Goal: Check status

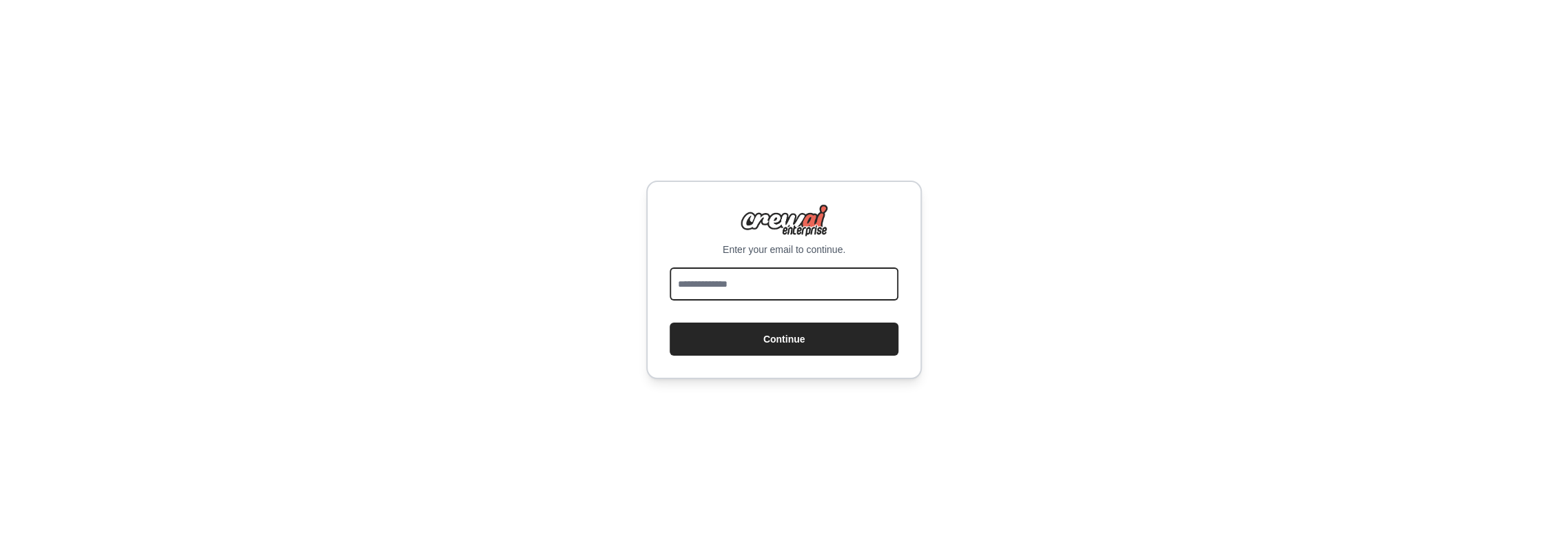
click at [738, 276] on input "email" at bounding box center [784, 283] width 228 height 33
click at [753, 288] on input "email" at bounding box center [784, 283] width 228 height 33
type input "**********"
click at [732, 334] on button "Continue" at bounding box center [784, 339] width 228 height 33
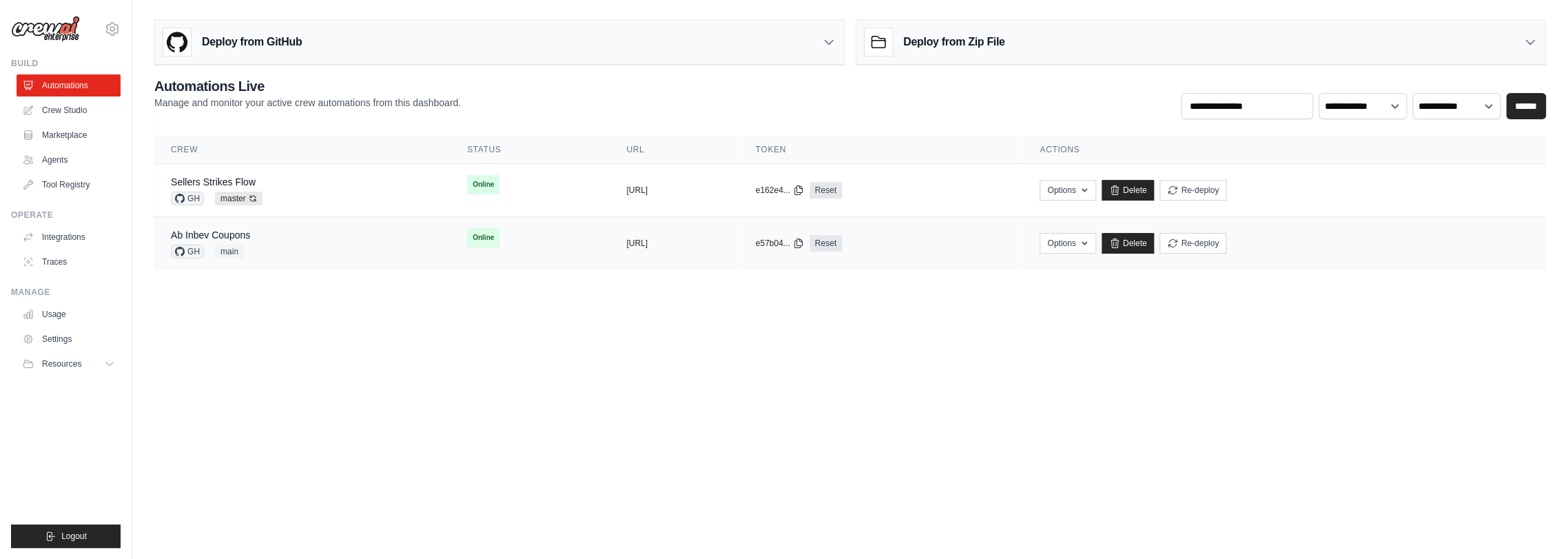
click at [307, 238] on div "Ab Inbev Coupons GH main" at bounding box center [302, 243] width 263 height 30
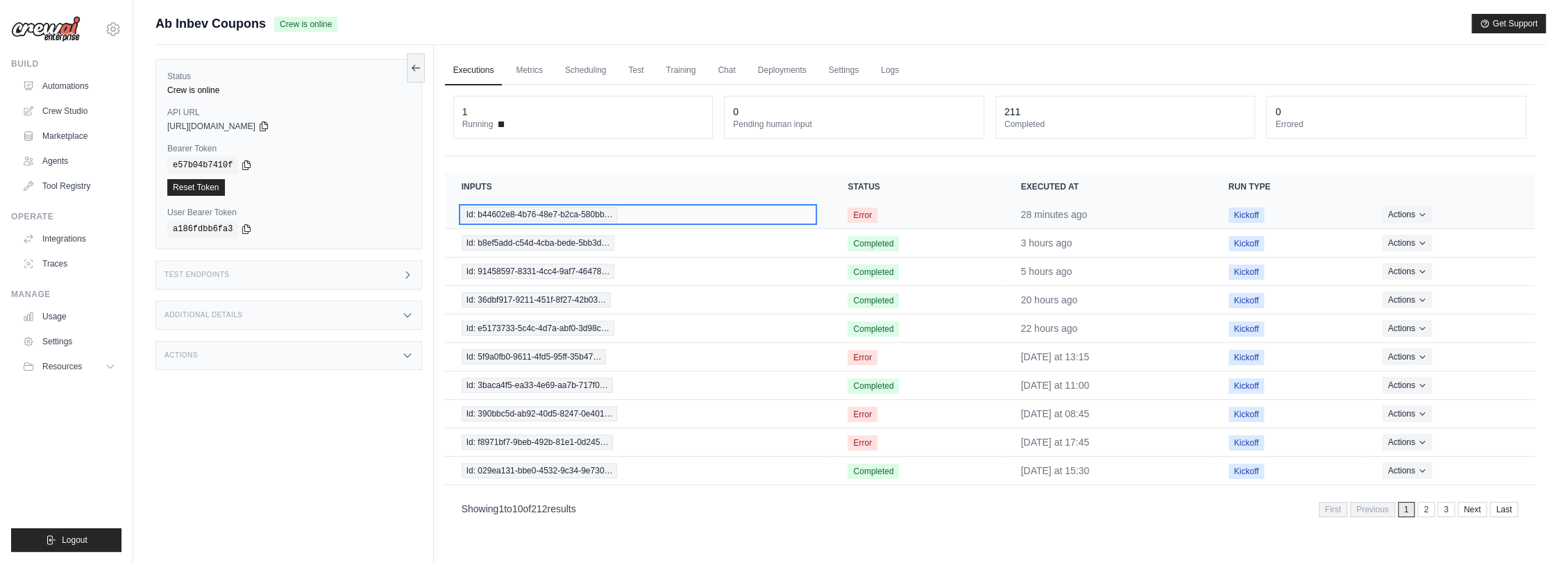
click at [588, 212] on span "Id: b44602e8-4b76-48e7-b2ca-580bb…" at bounding box center [539, 214] width 156 height 15
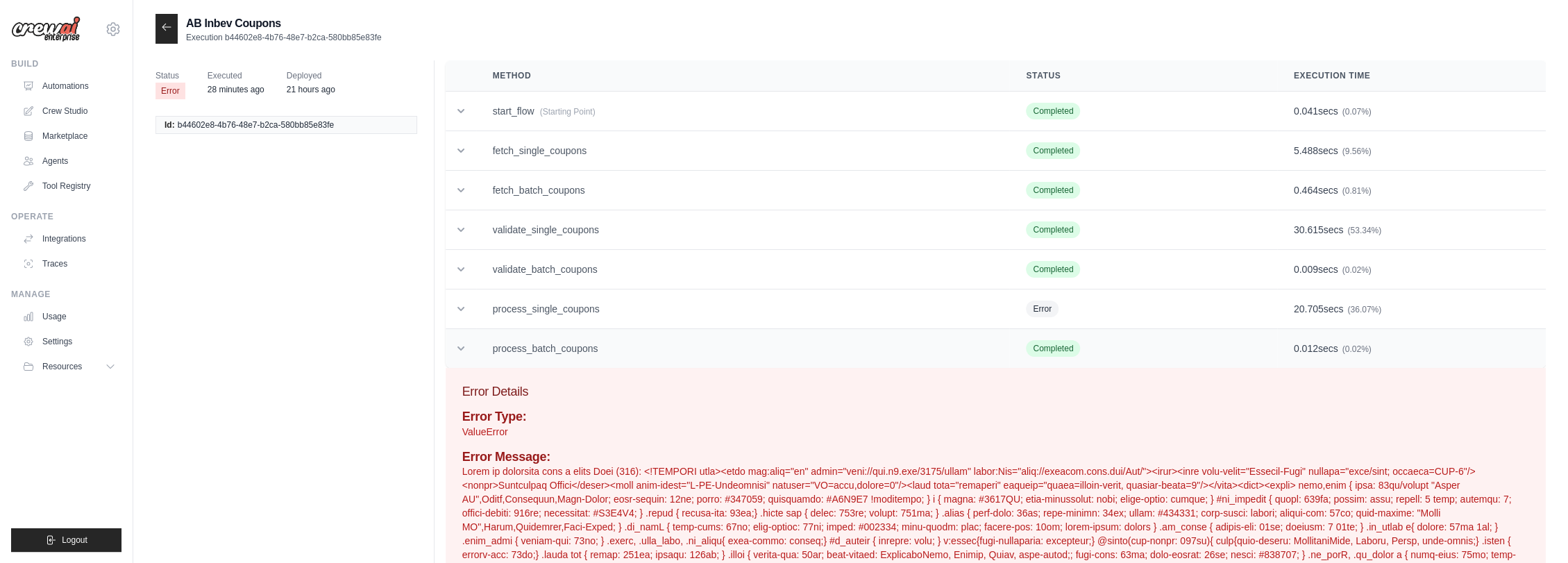
click at [570, 346] on td "process_batch_coupons" at bounding box center [743, 348] width 534 height 40
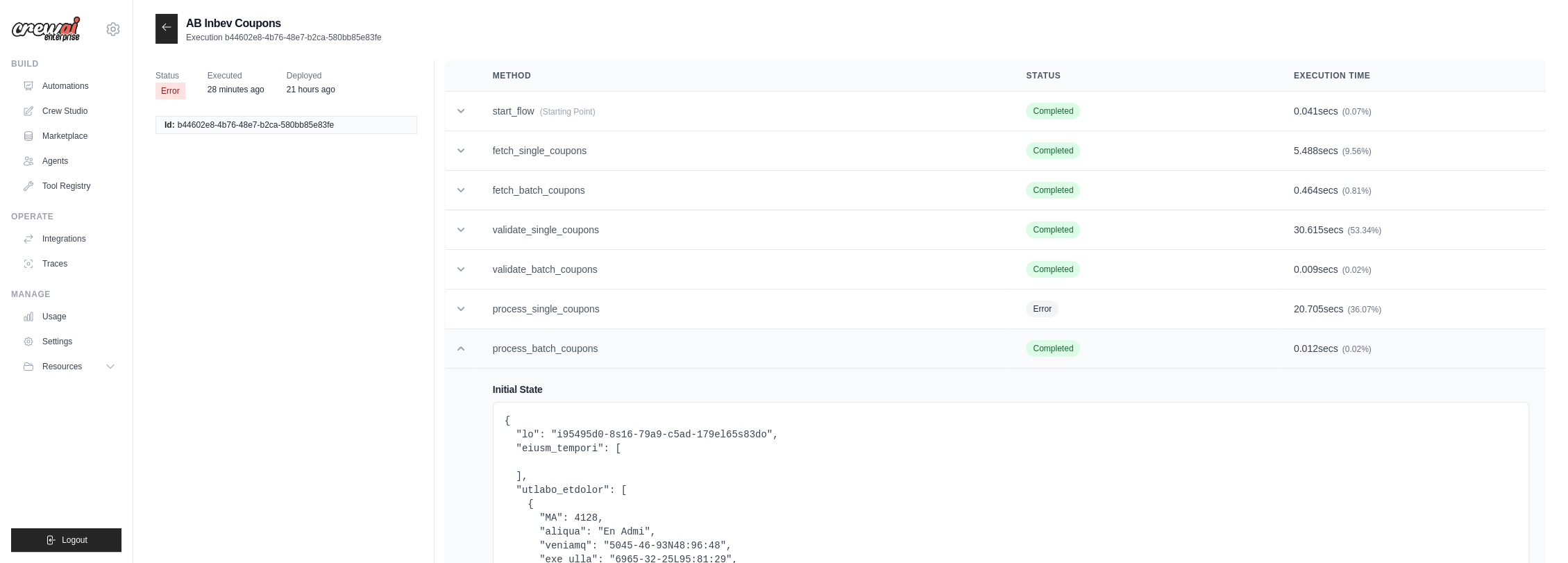
click at [580, 344] on td "process_batch_coupons" at bounding box center [743, 348] width 534 height 40
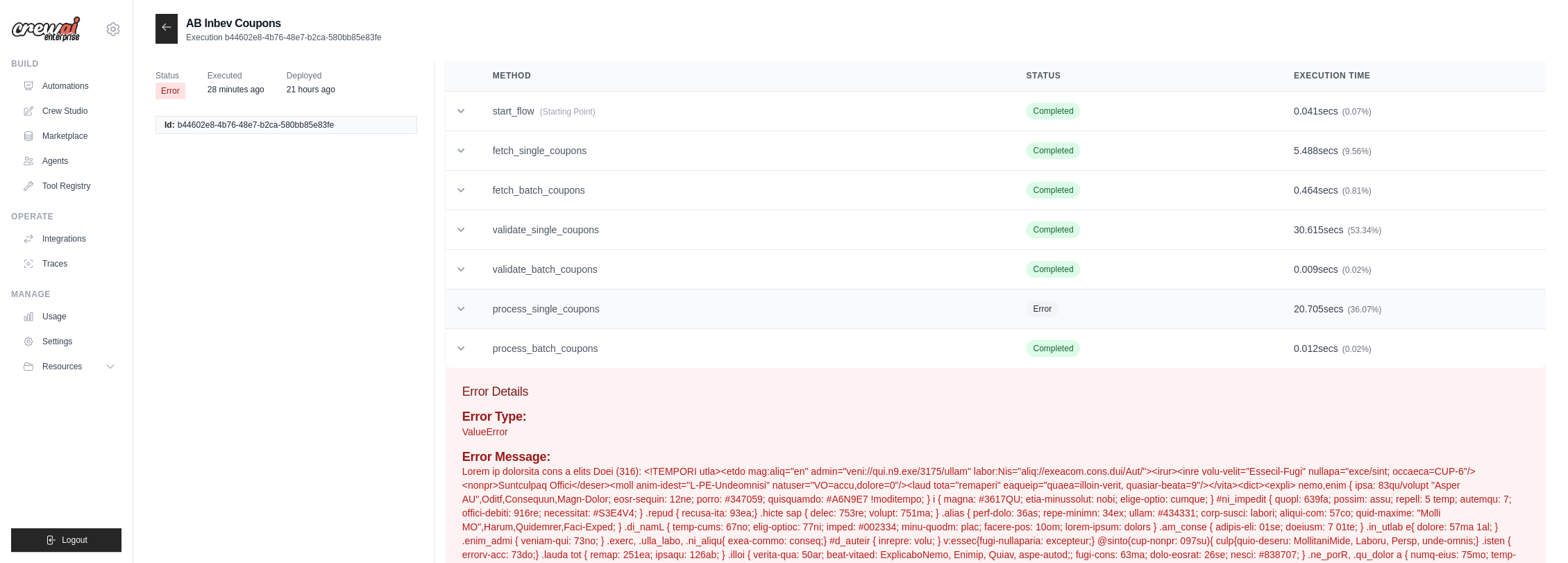
click at [597, 309] on td "process_single_coupons" at bounding box center [743, 308] width 534 height 40
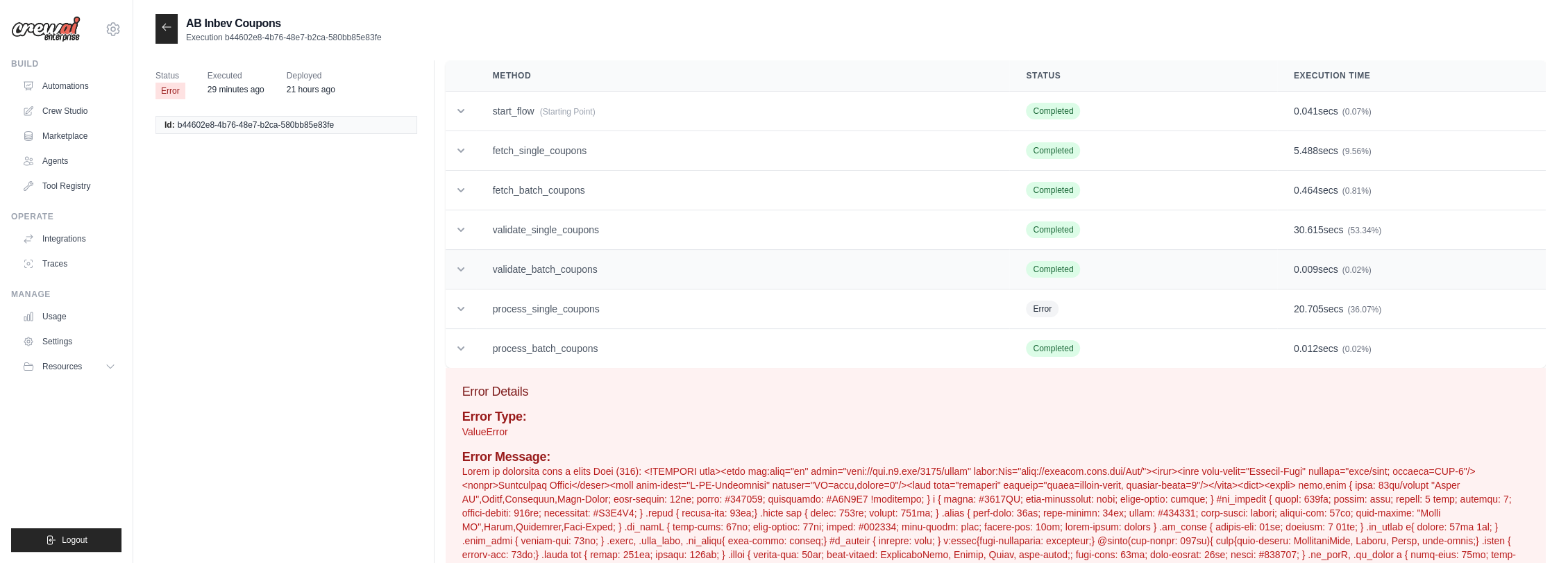
click at [678, 275] on td "validate_batch_coupons" at bounding box center [743, 269] width 534 height 40
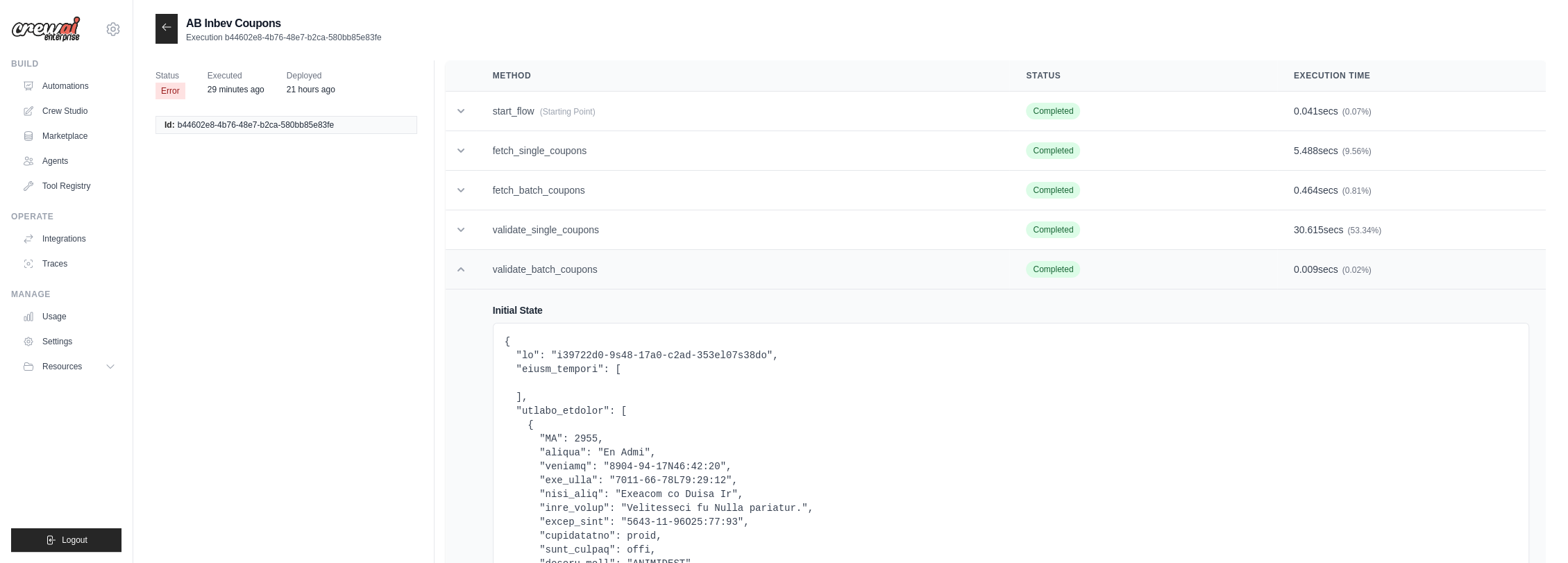
click at [638, 266] on td "validate_batch_coupons" at bounding box center [743, 269] width 534 height 40
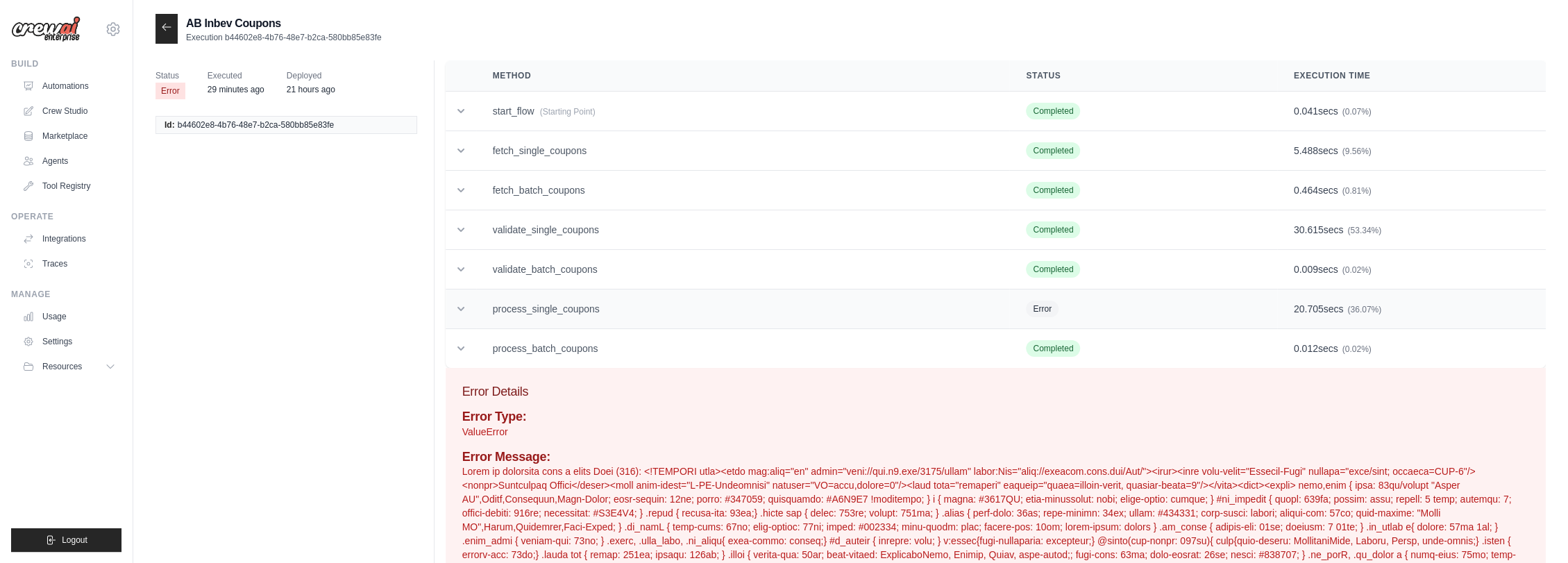
click at [632, 306] on td "process_single_coupons" at bounding box center [743, 308] width 534 height 40
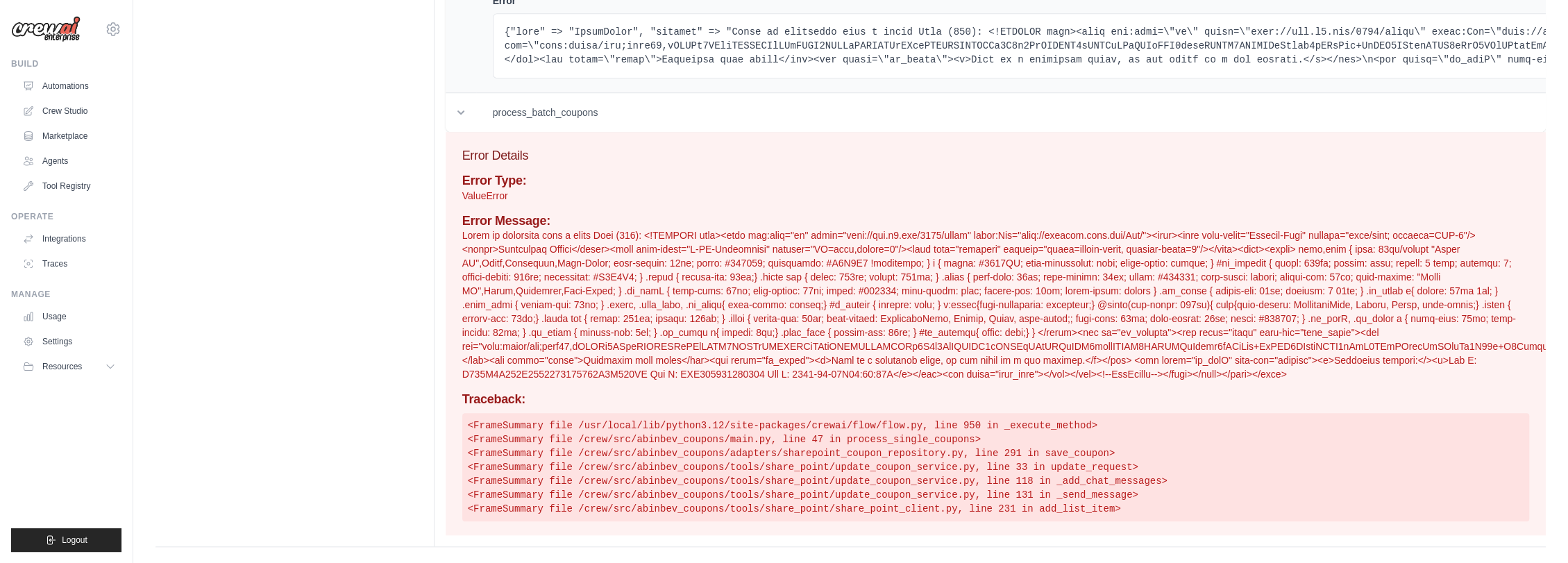
scroll to position [5716, 0]
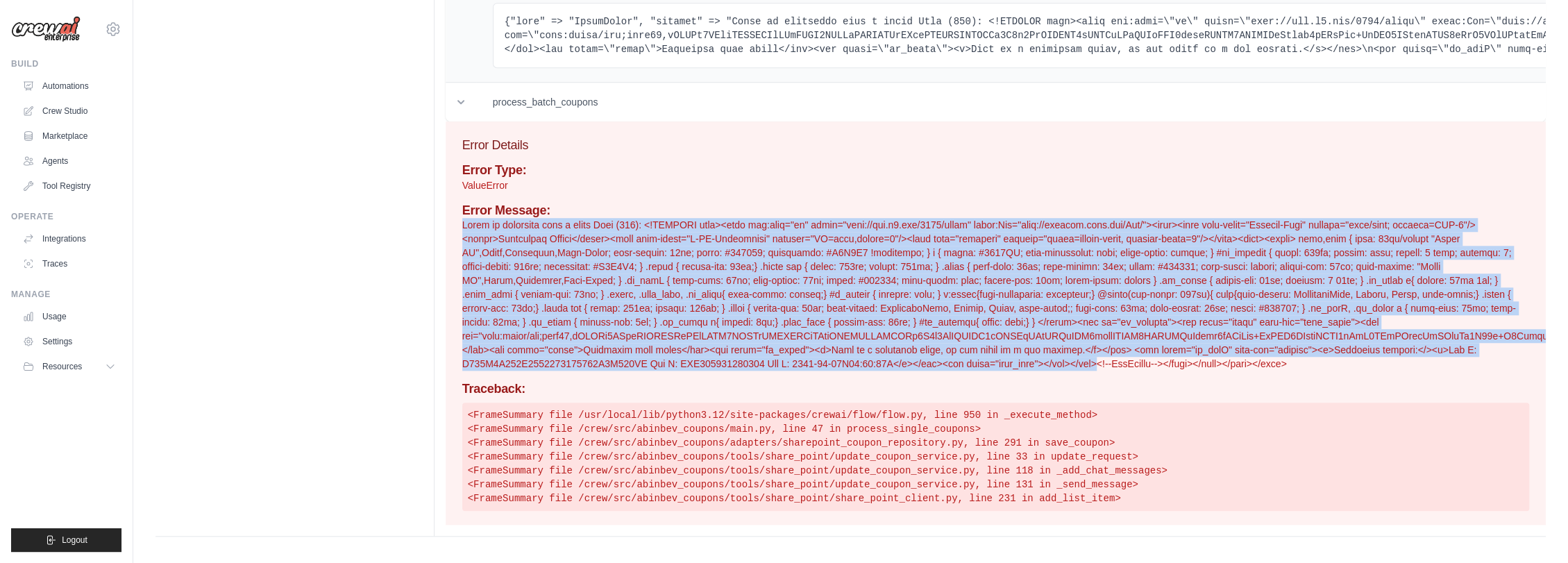
drag, startPoint x: 461, startPoint y: 221, endPoint x: 1096, endPoint y: 359, distance: 649.8
click at [1096, 359] on div "Error Details Error Type: ValueError Error Message: Traceback: <FrameSummary fi…" at bounding box center [996, 323] width 1100 height 403
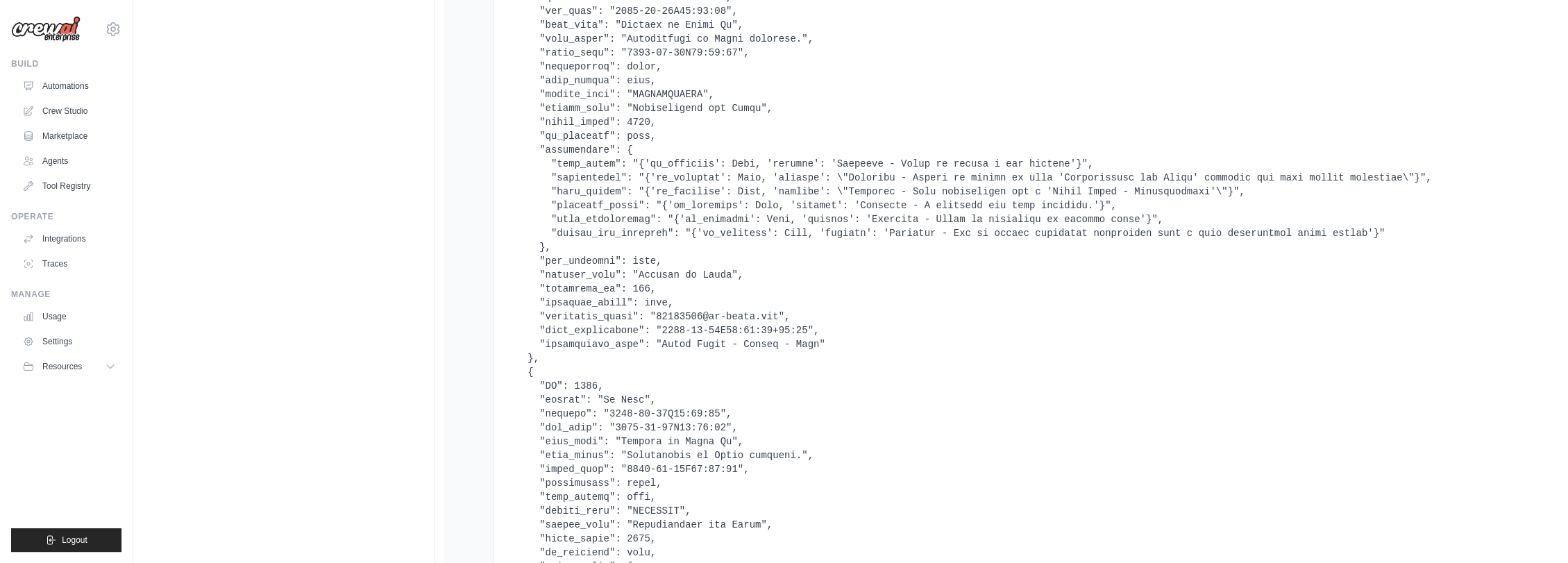
scroll to position [1089, 0]
